Goal: Task Accomplishment & Management: Use online tool/utility

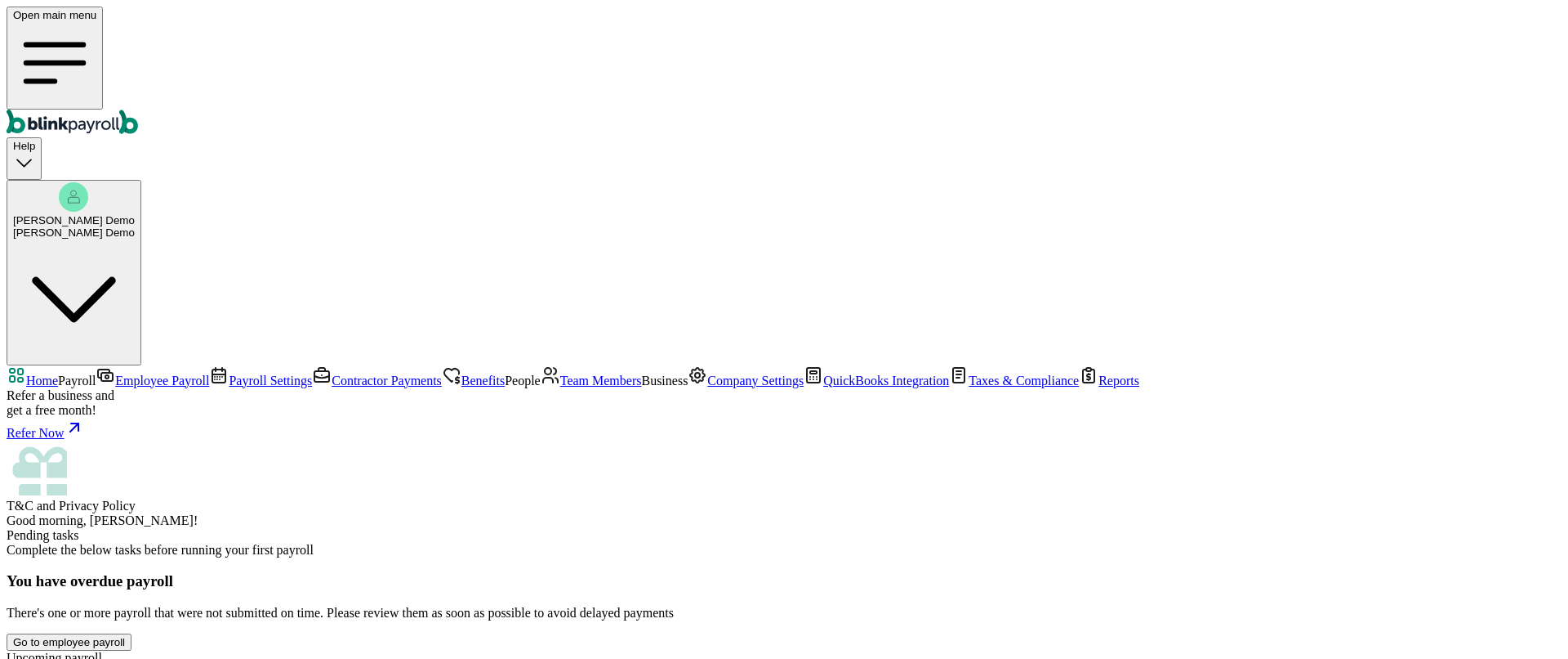
click at [198, 514] on span "Good morning, [PERSON_NAME]!" at bounding box center [102, 520] width 191 height 14
drag, startPoint x: 410, startPoint y: 334, endPoint x: 519, endPoint y: 336, distance: 109.0
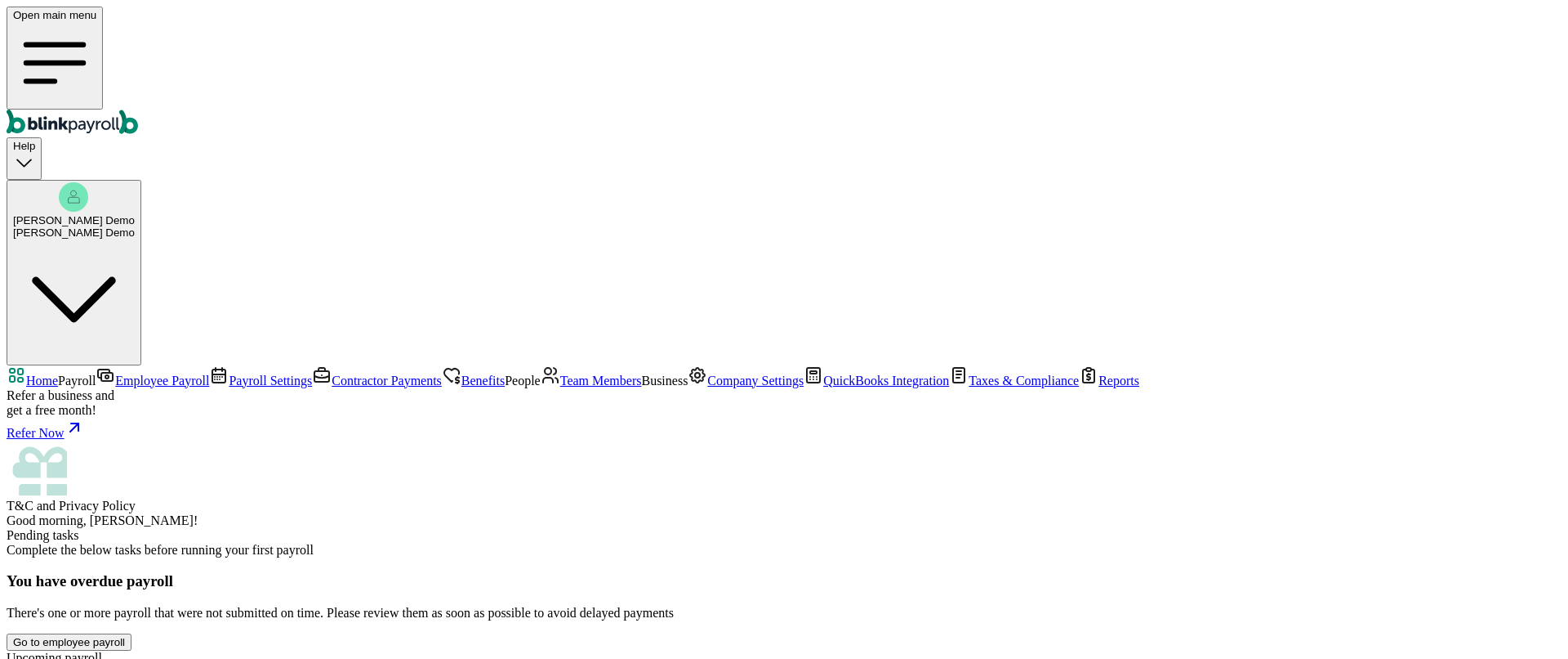
drag, startPoint x: 615, startPoint y: 336, endPoint x: 661, endPoint y: 339, distance: 46.1
click at [707, 373] on span "Company Settings" at bounding box center [754, 380] width 96 height 14
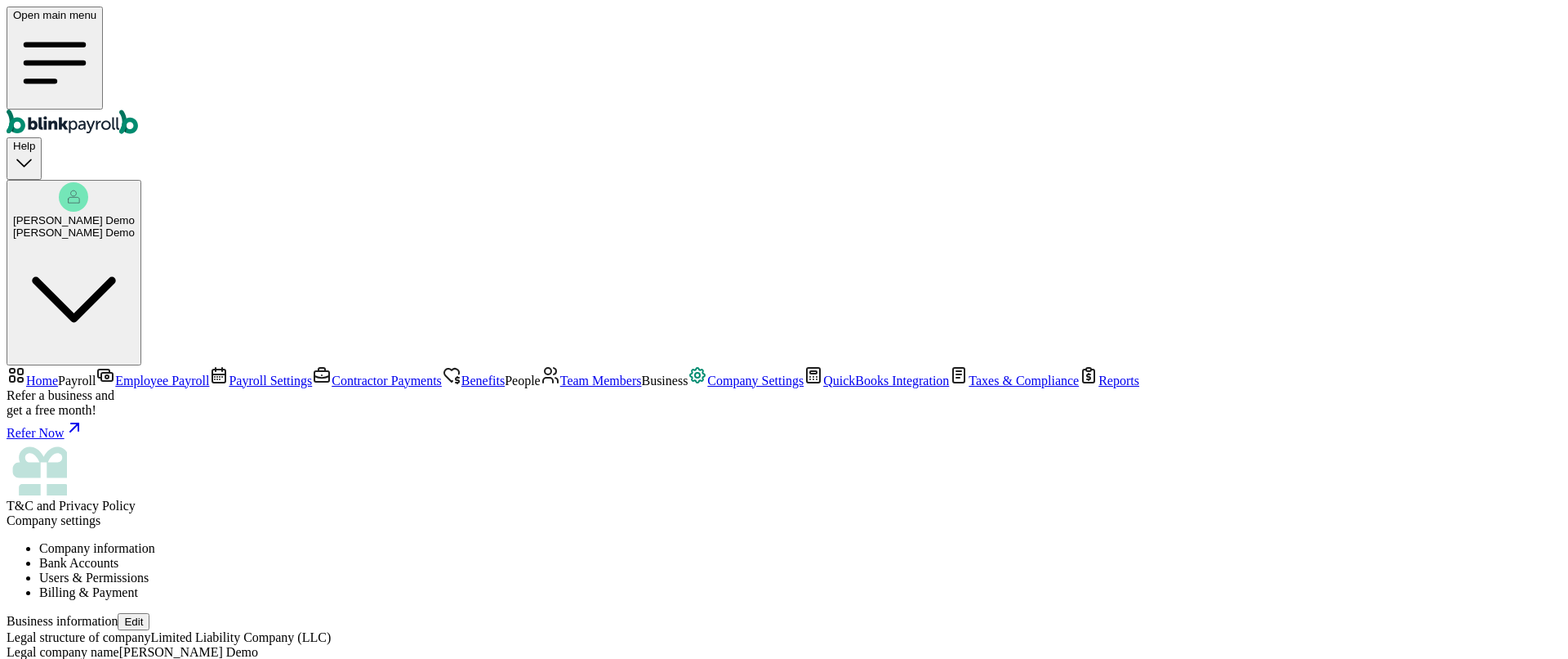
click at [149, 612] on button "Edit" at bounding box center [133, 621] width 32 height 17
select select "Limited Liability Company (LLC)"
click at [459, 555] on li "Bank Accounts" at bounding box center [800, 562] width 1522 height 15
click at [595, 571] on li "Users & Permissions" at bounding box center [800, 578] width 1522 height 15
click at [222, 625] on span "Invite a new user" at bounding box center [179, 631] width 82 height 13
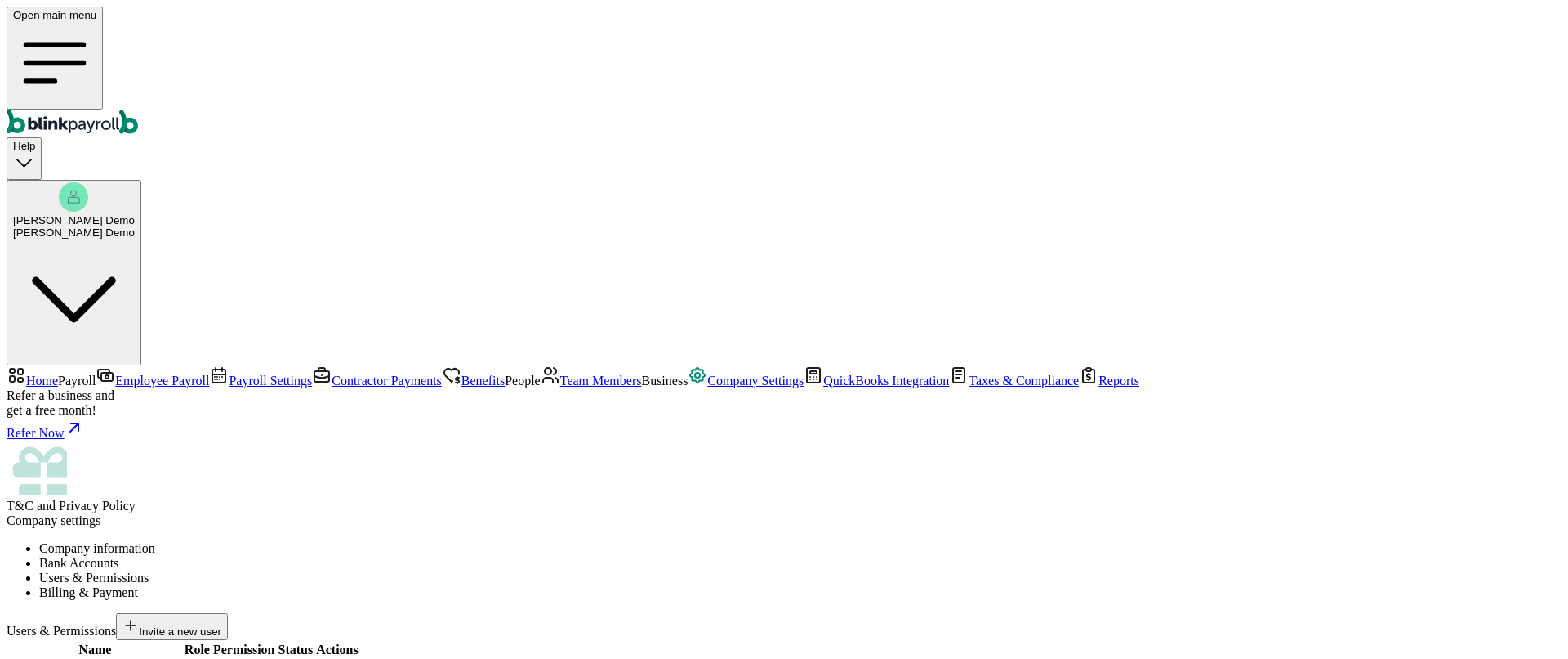
scroll to position [222, 0]
click at [560, 373] on span "Team Members" at bounding box center [600, 380] width 81 height 14
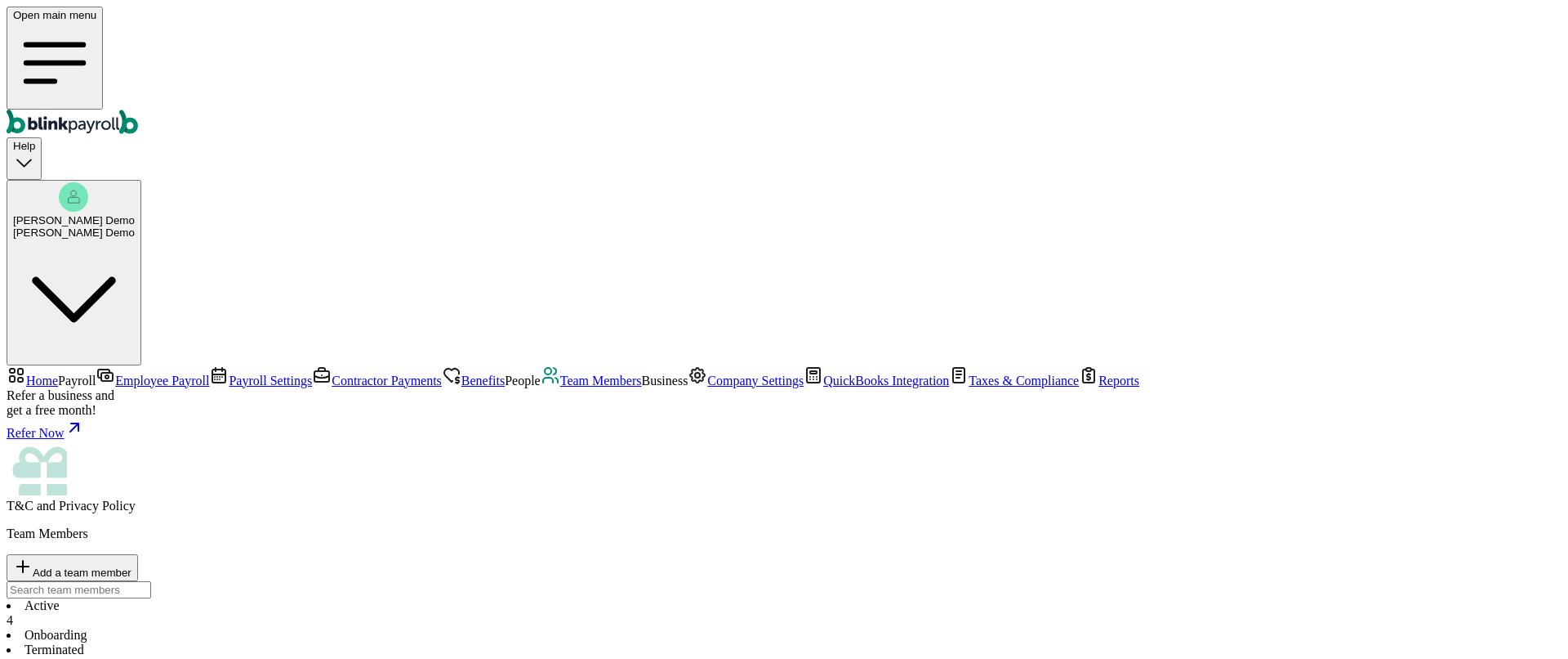
select select "[STREET_ADDRESS]"
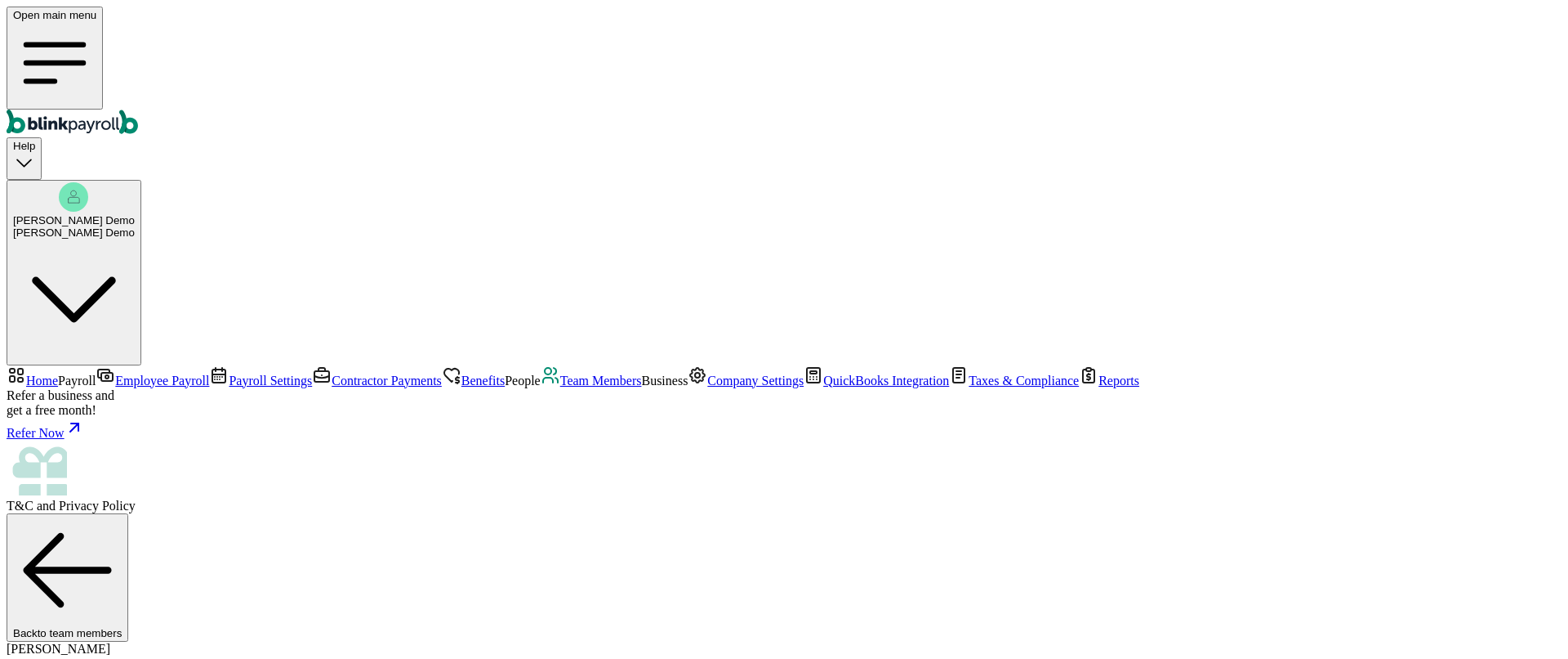
select select "1"
radio input "true"
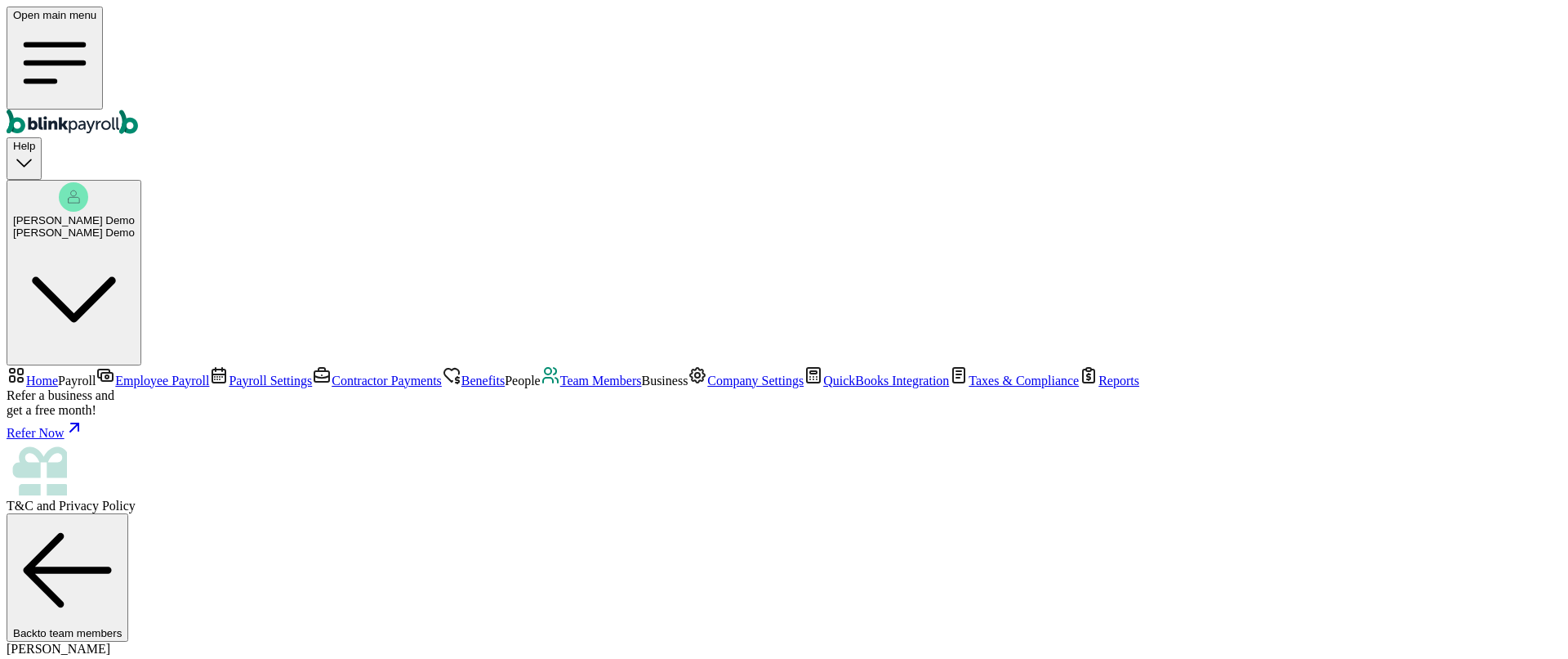
scroll to position [409, 0]
type input "6,000"
select select "3"
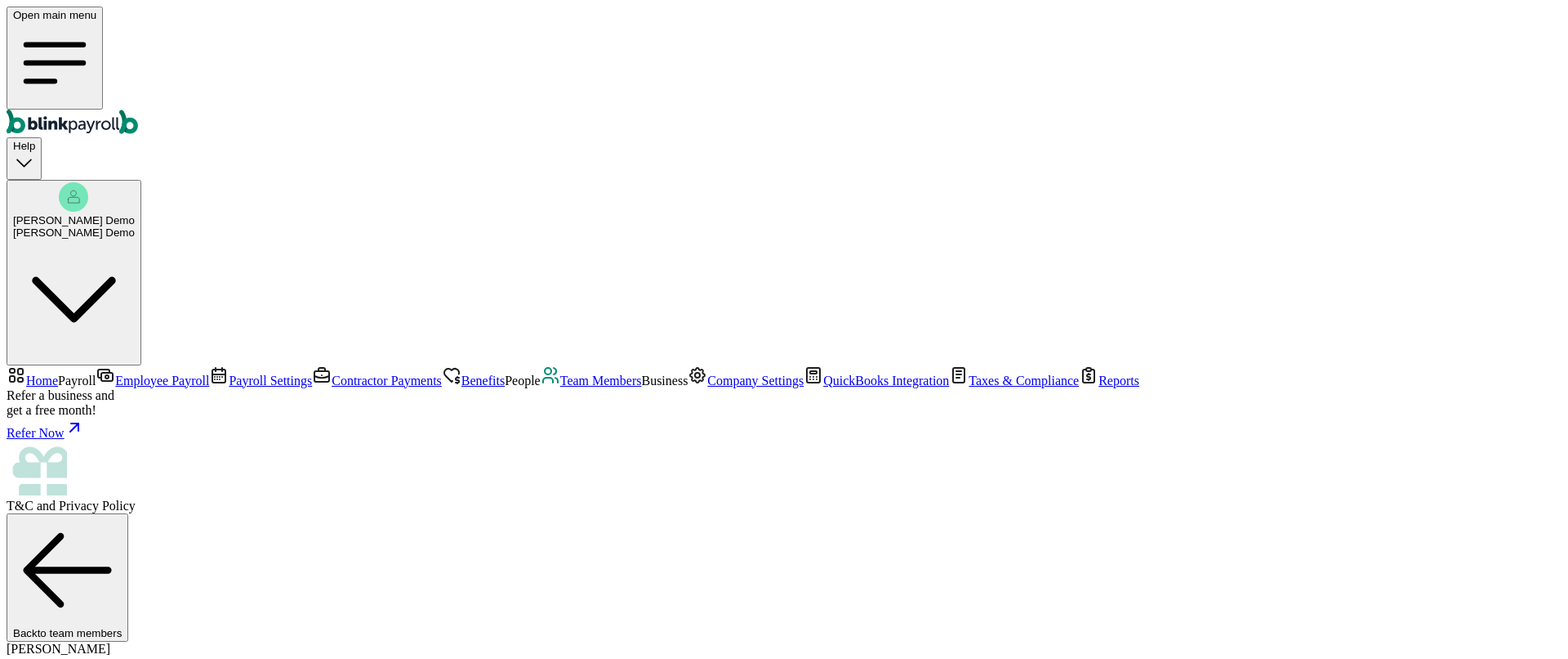
drag, startPoint x: 231, startPoint y: 446, endPoint x: 381, endPoint y: 446, distance: 150.0
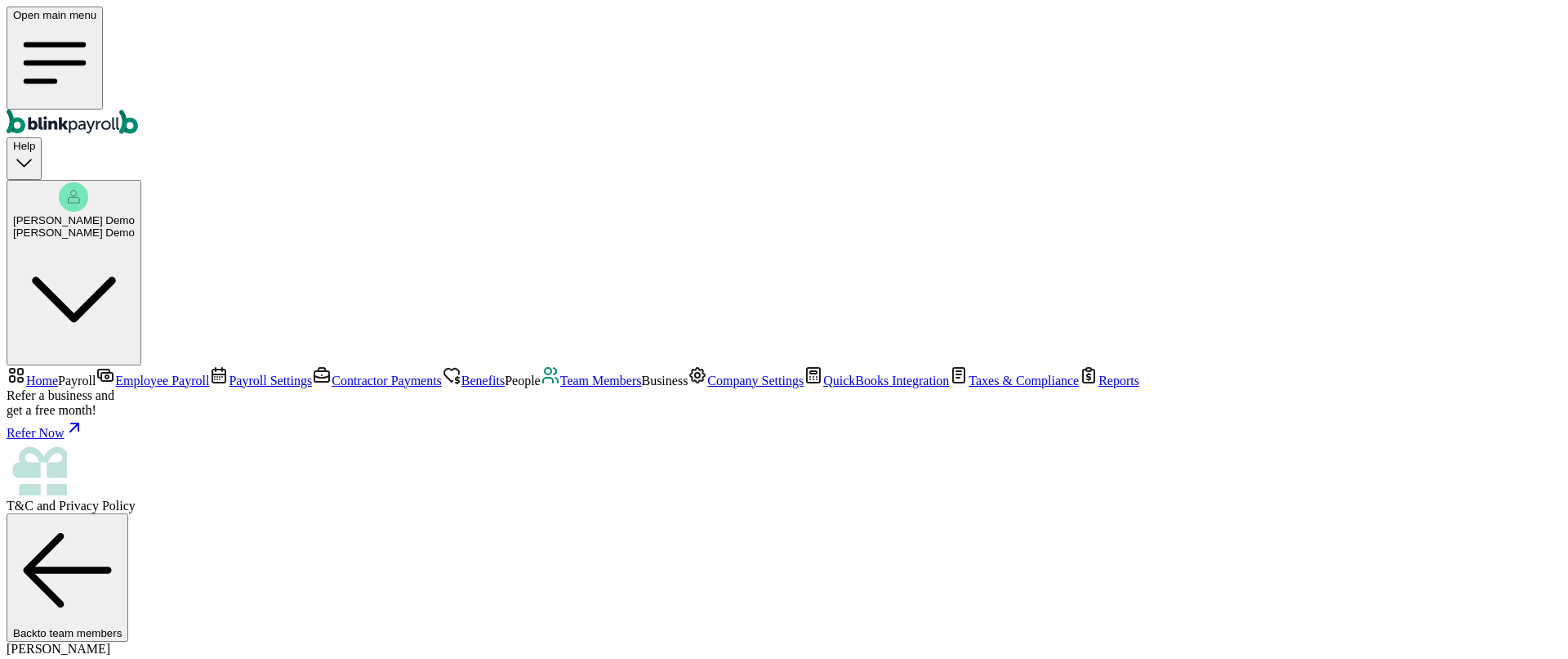
click at [560, 373] on span "Team Members" at bounding box center [600, 380] width 81 height 14
click at [461, 373] on span "Benefits" at bounding box center [482, 380] width 44 height 14
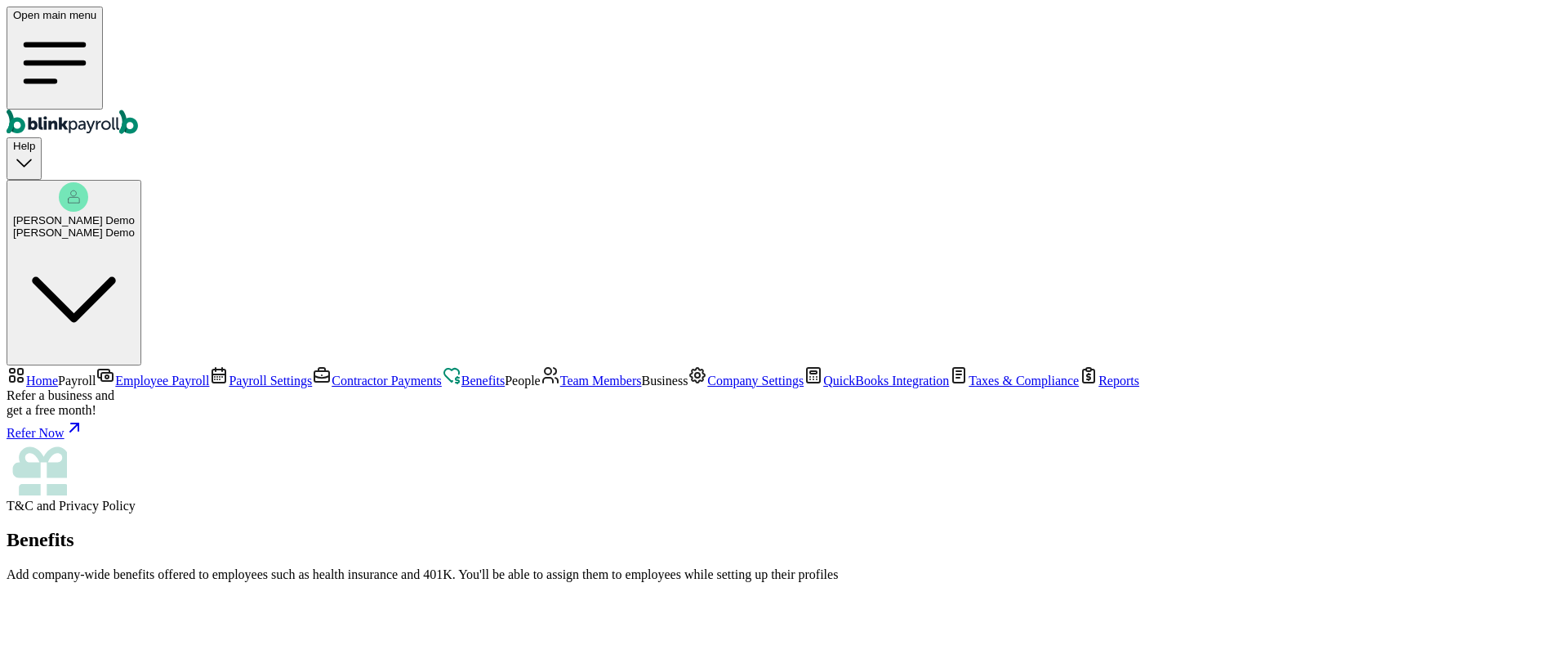
click at [115, 373] on span "Employee Payroll" at bounding box center [162, 380] width 94 height 14
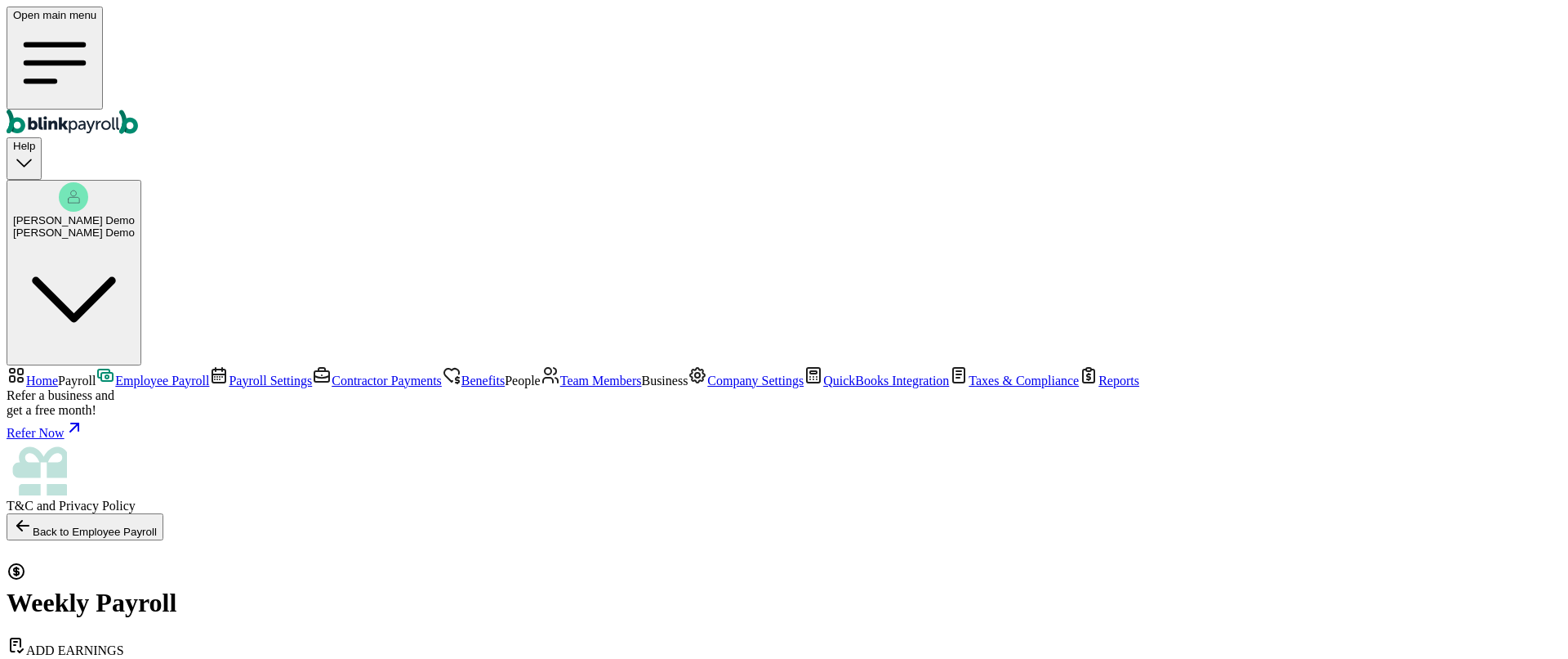
select select "direct_deposit"
checkbox input "false"
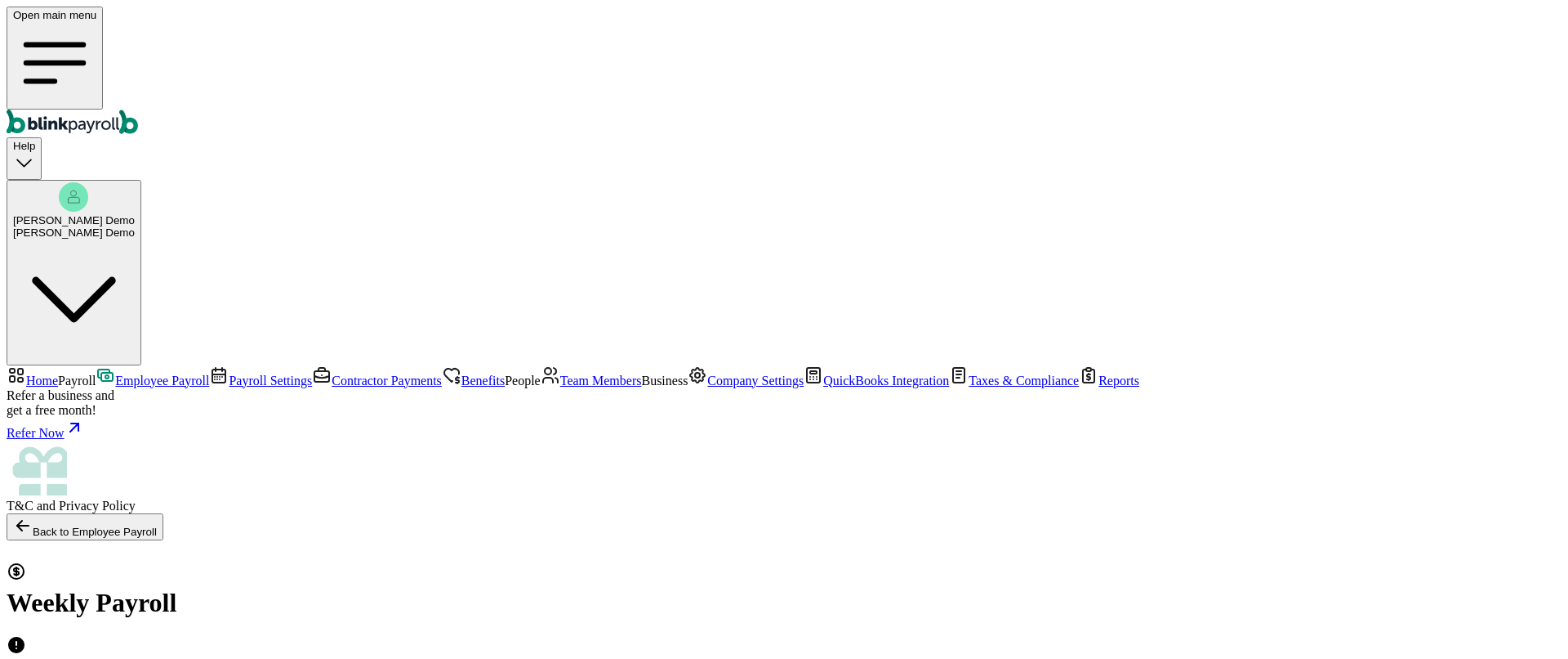
type input "0.00"
checkbox input "true"
type input "40"
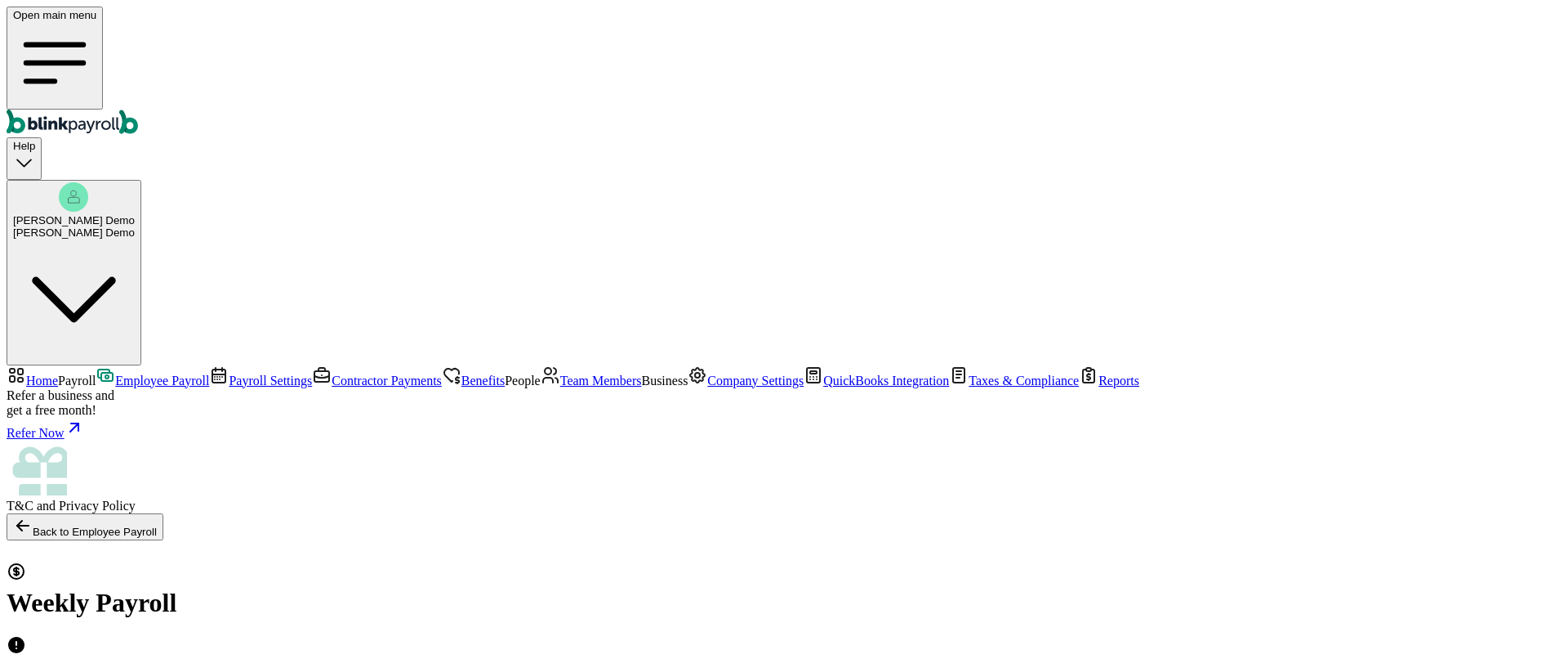
scroll to position [654, 0]
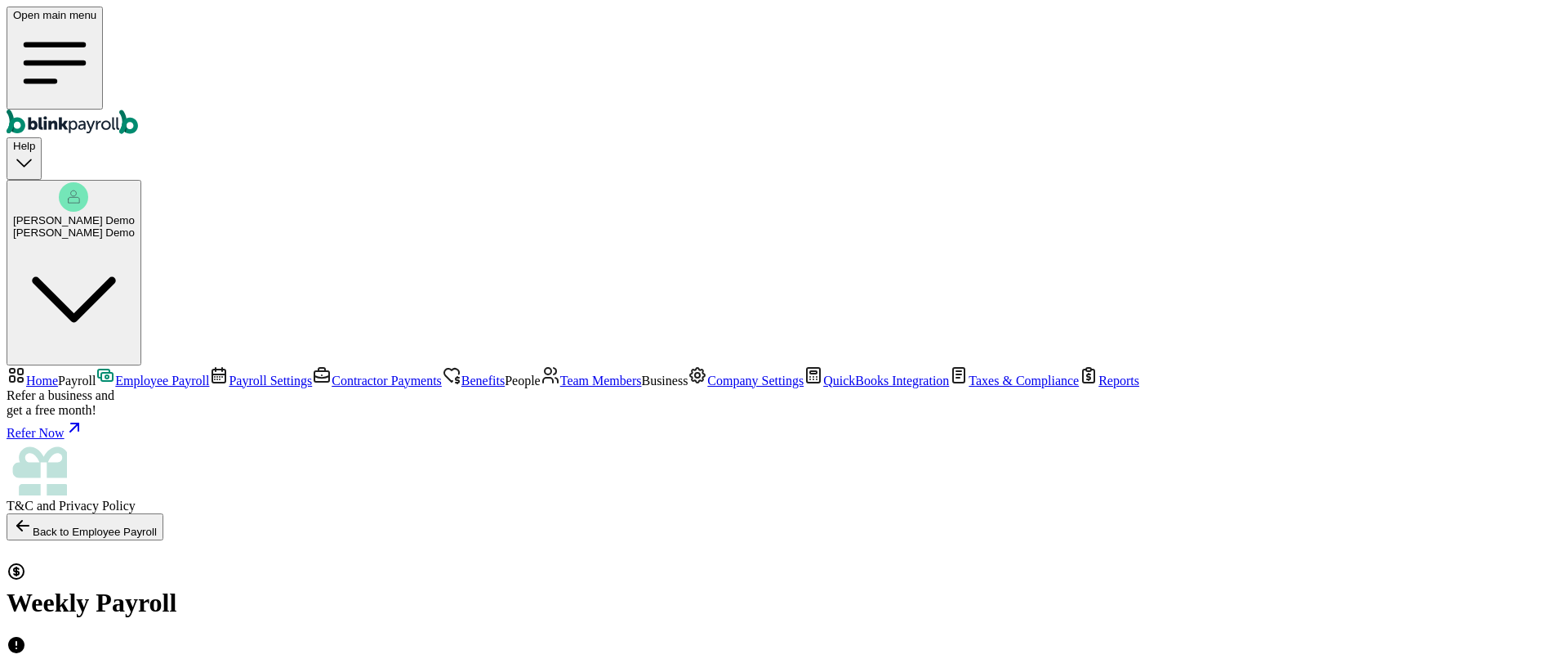
drag, startPoint x: 679, startPoint y: 396, endPoint x: 580, endPoint y: 398, distance: 99.0
drag, startPoint x: 686, startPoint y: 396, endPoint x: 577, endPoint y: 393, distance: 109.0
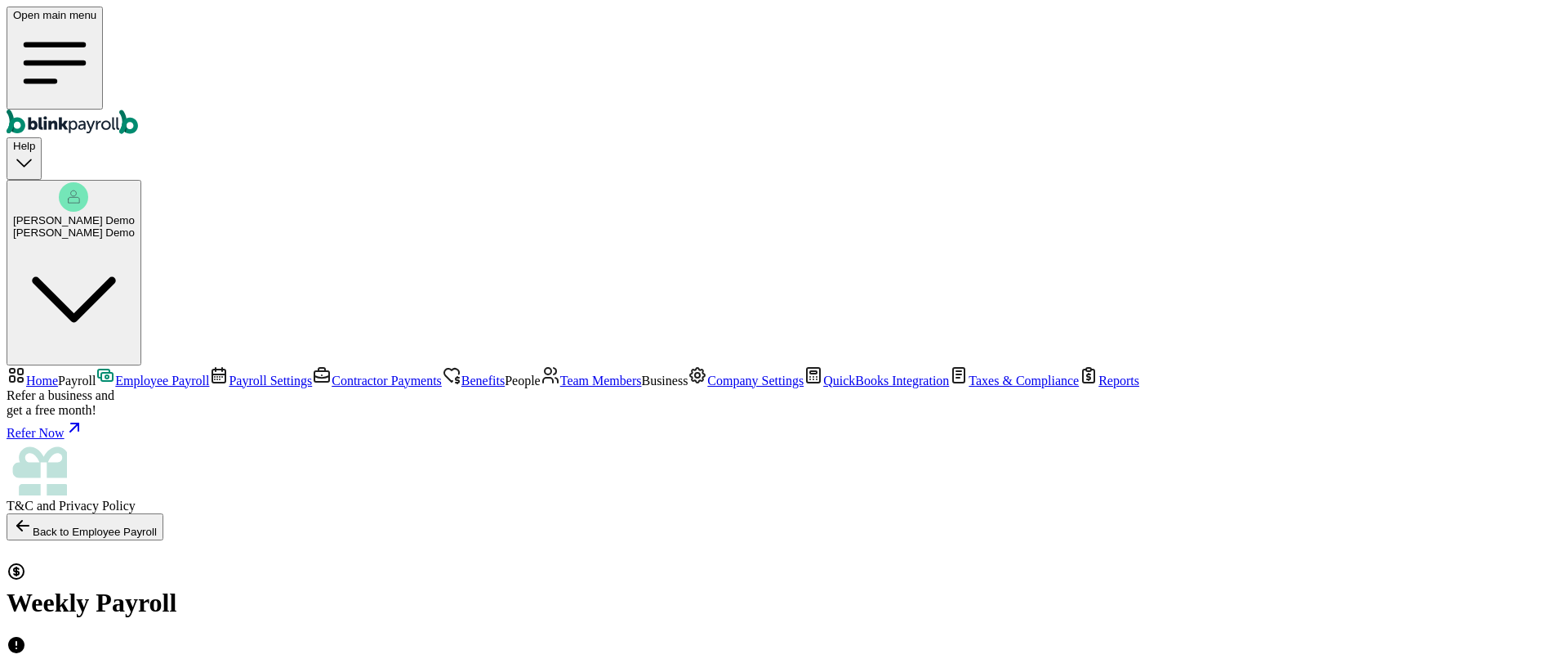
scroll to position [988, 0]
drag, startPoint x: 928, startPoint y: 320, endPoint x: 1050, endPoint y: 312, distance: 122.3
drag, startPoint x: 614, startPoint y: 415, endPoint x: 663, endPoint y: 410, distance: 49.3
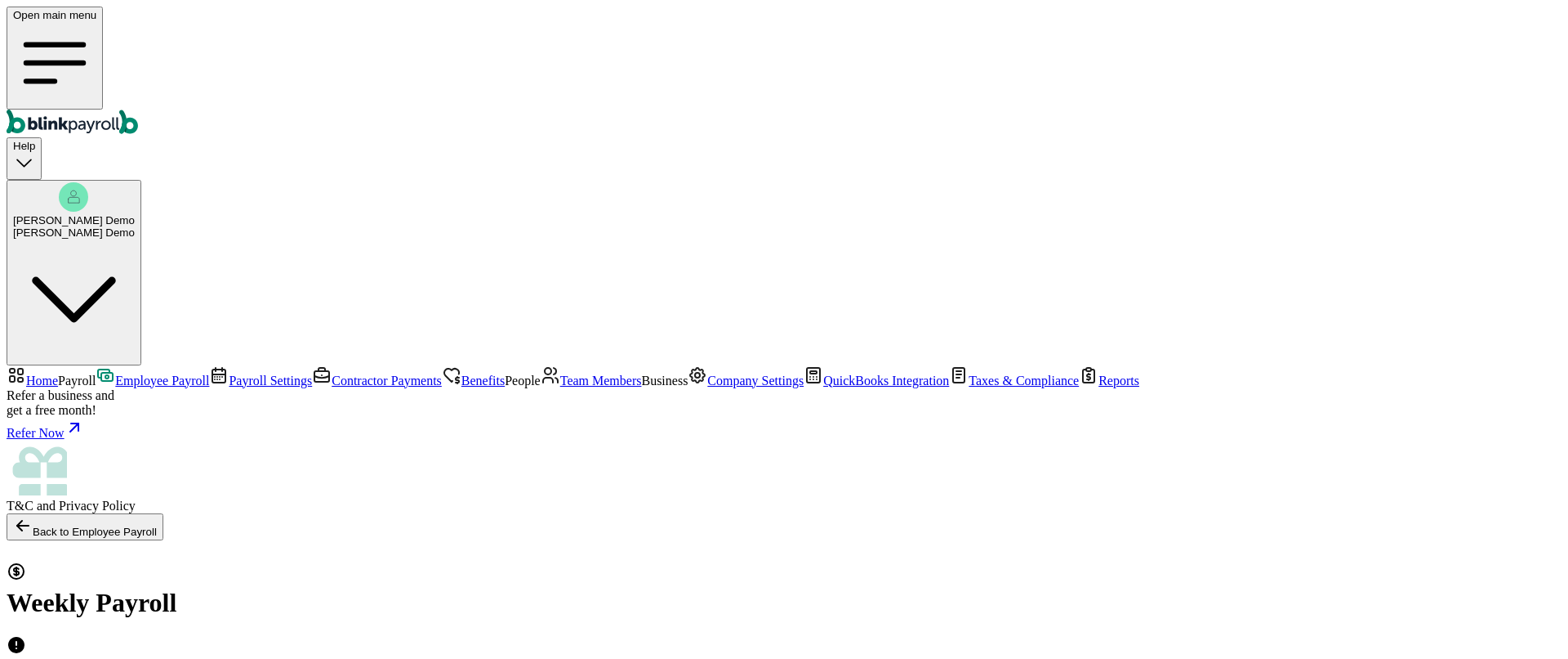
checkbox input "true"
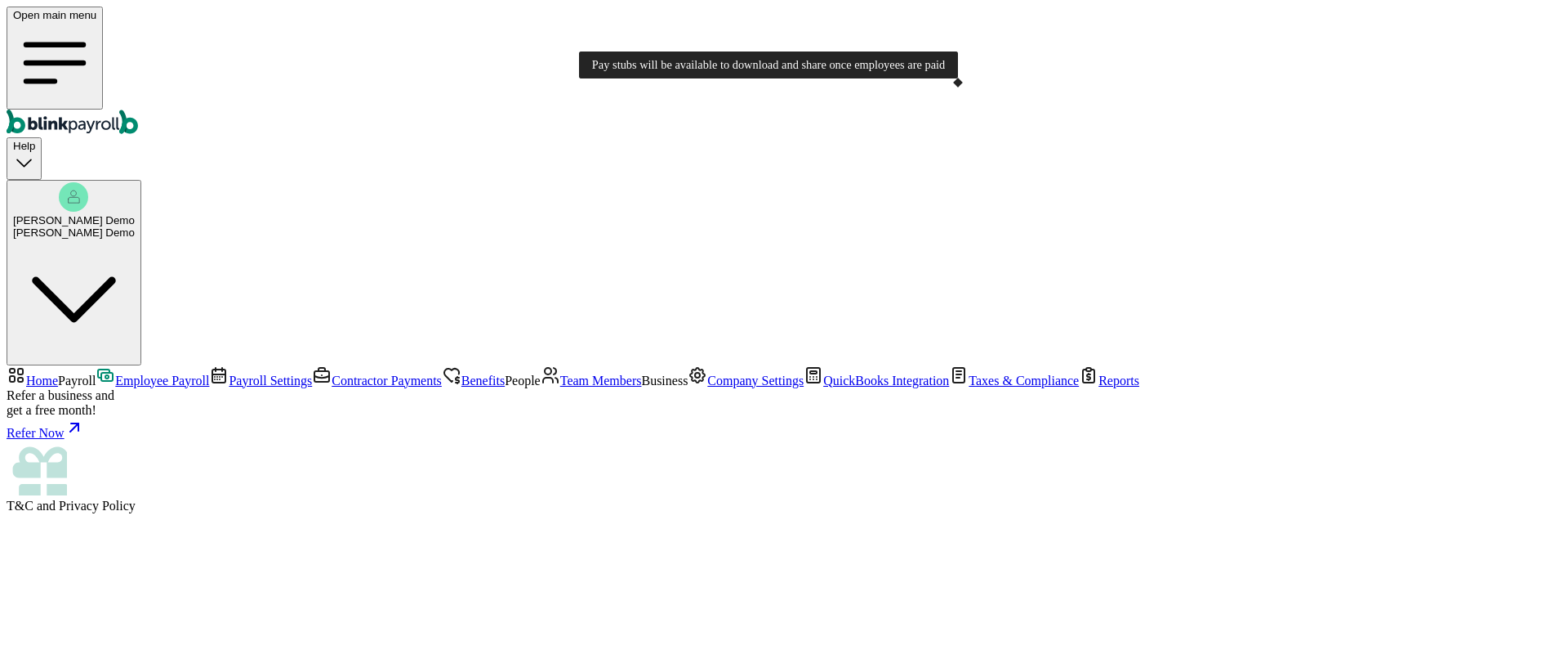
scroll to position [363, 0]
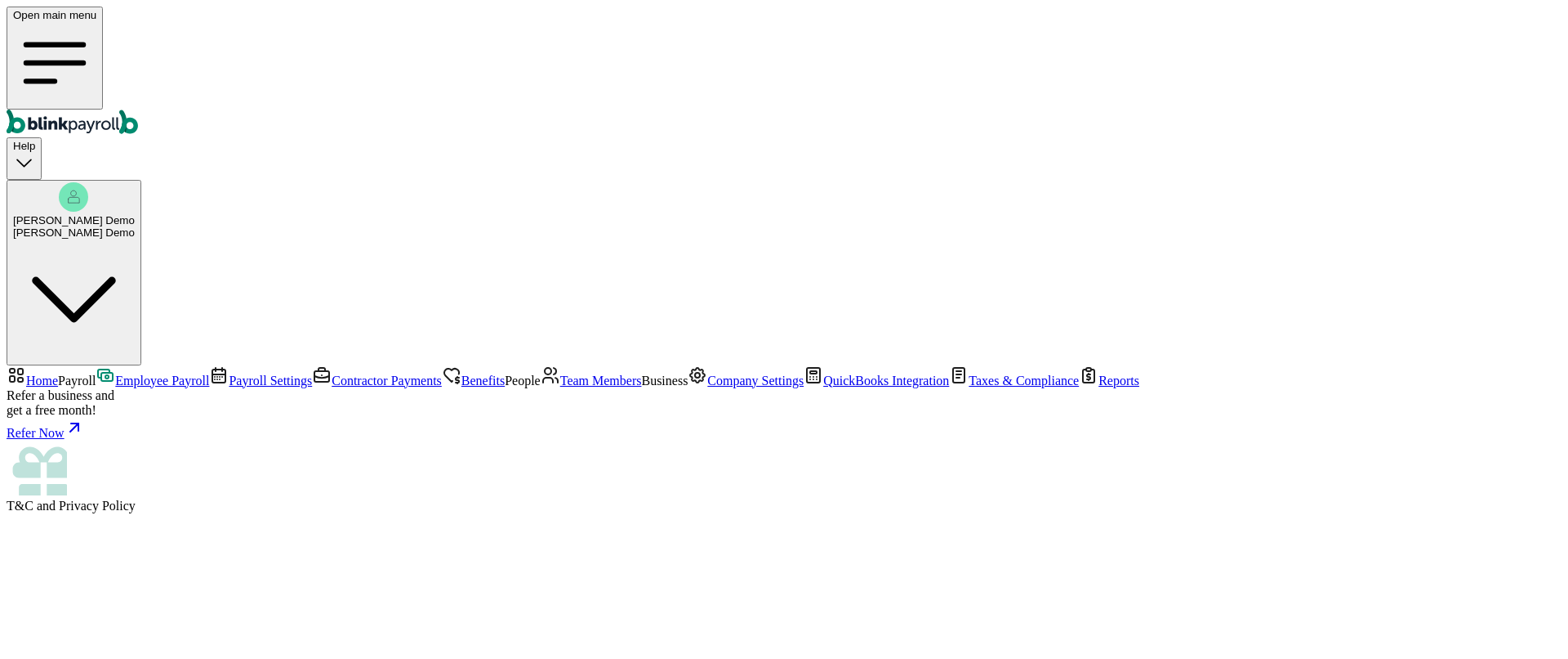
click at [58, 373] on link "Home" at bounding box center [32, 380] width 51 height 14
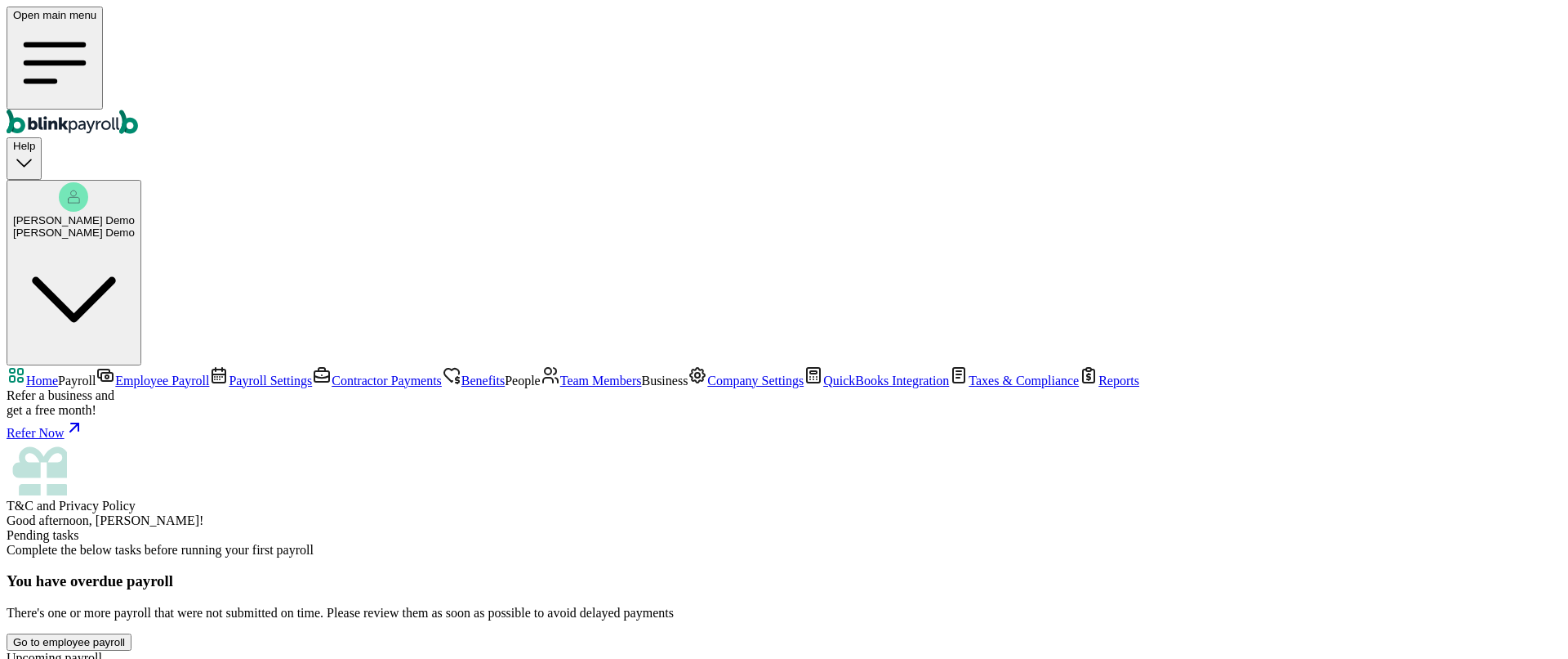
click at [968, 388] on span "Taxes & Compliance" at bounding box center [1024, 380] width 110 height 14
